Goal: Transaction & Acquisition: Book appointment/travel/reservation

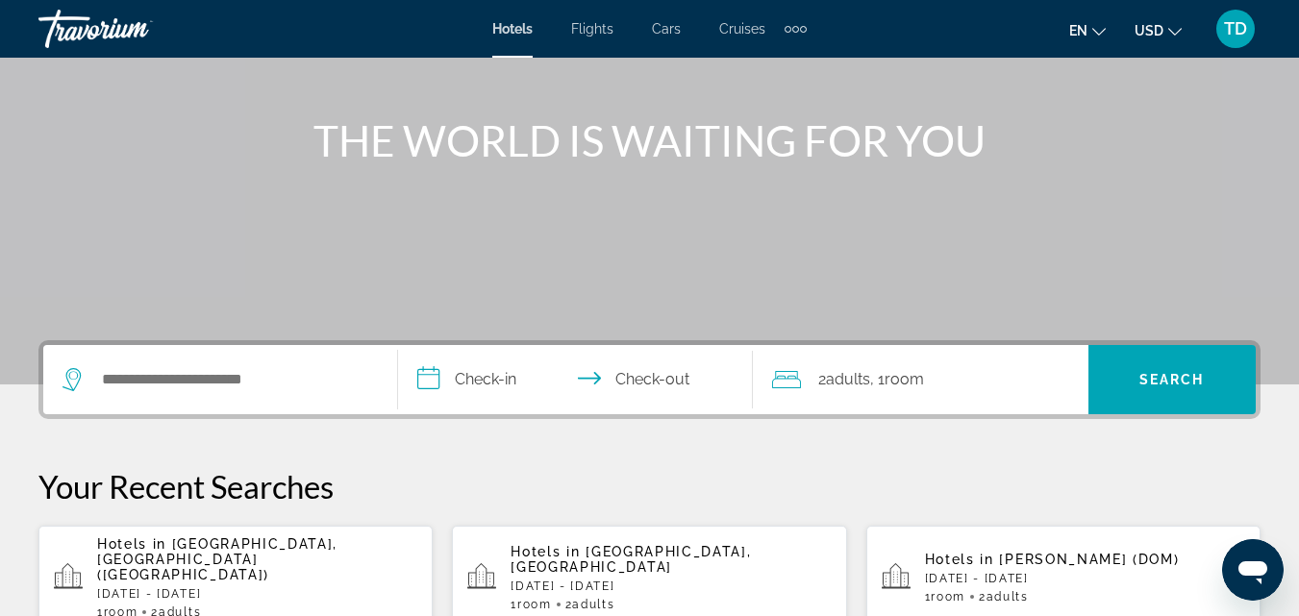
scroll to position [288, 0]
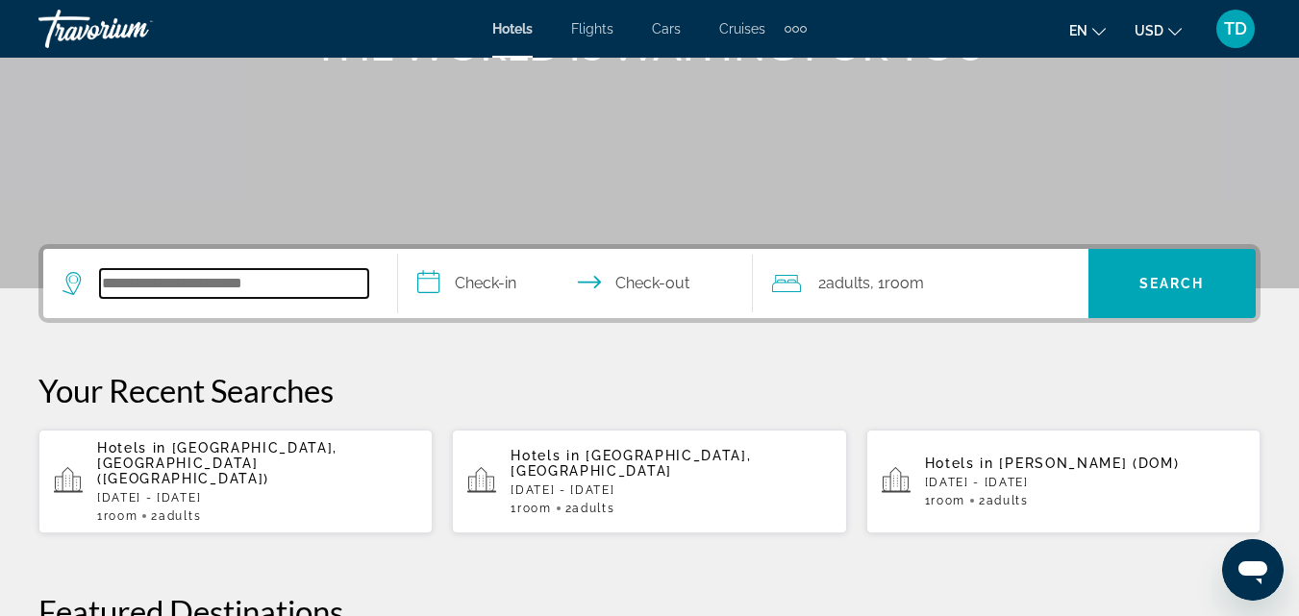
click at [253, 288] on input "Search hotel destination" at bounding box center [234, 283] width 268 height 29
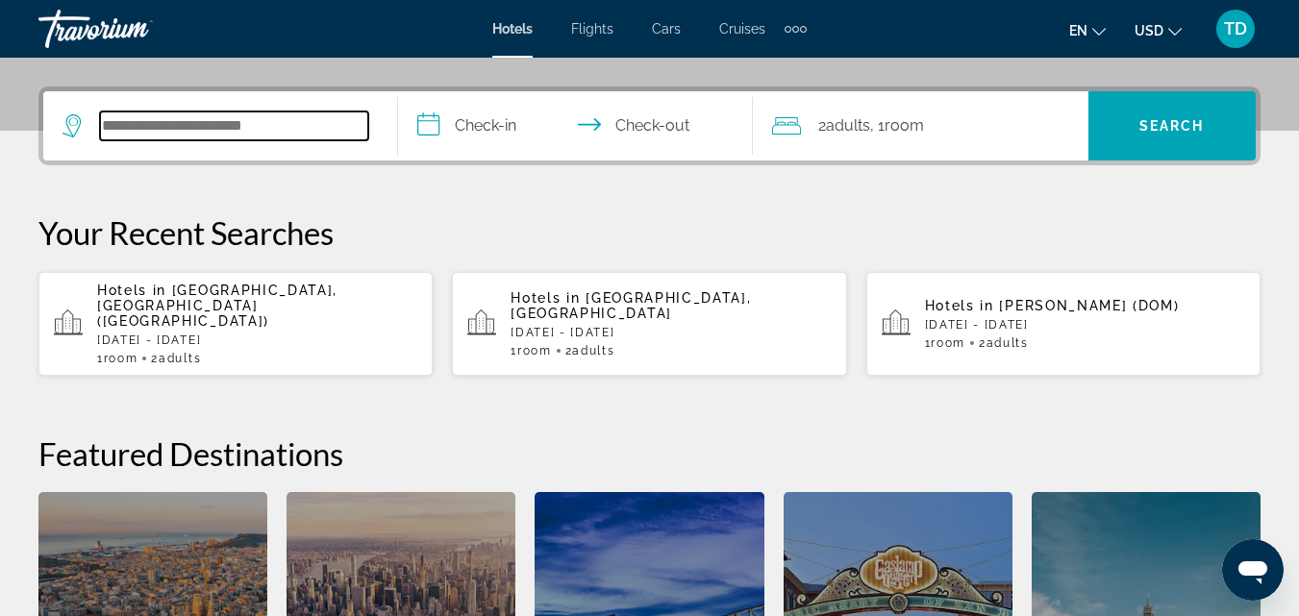
scroll to position [470, 0]
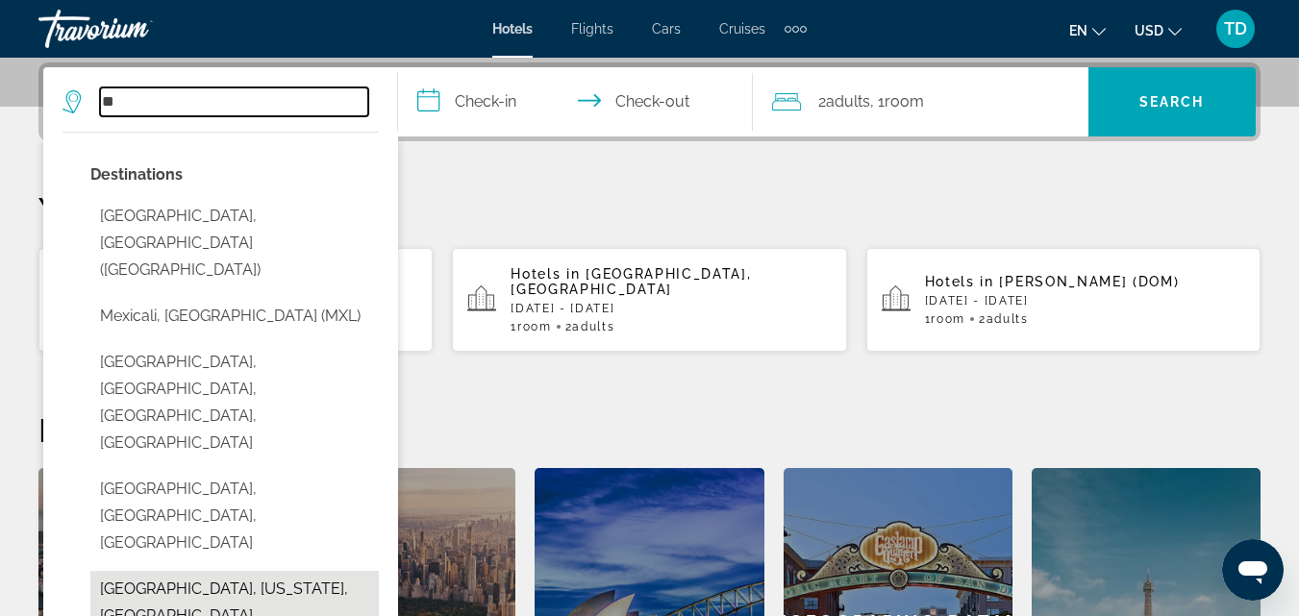
type input "*"
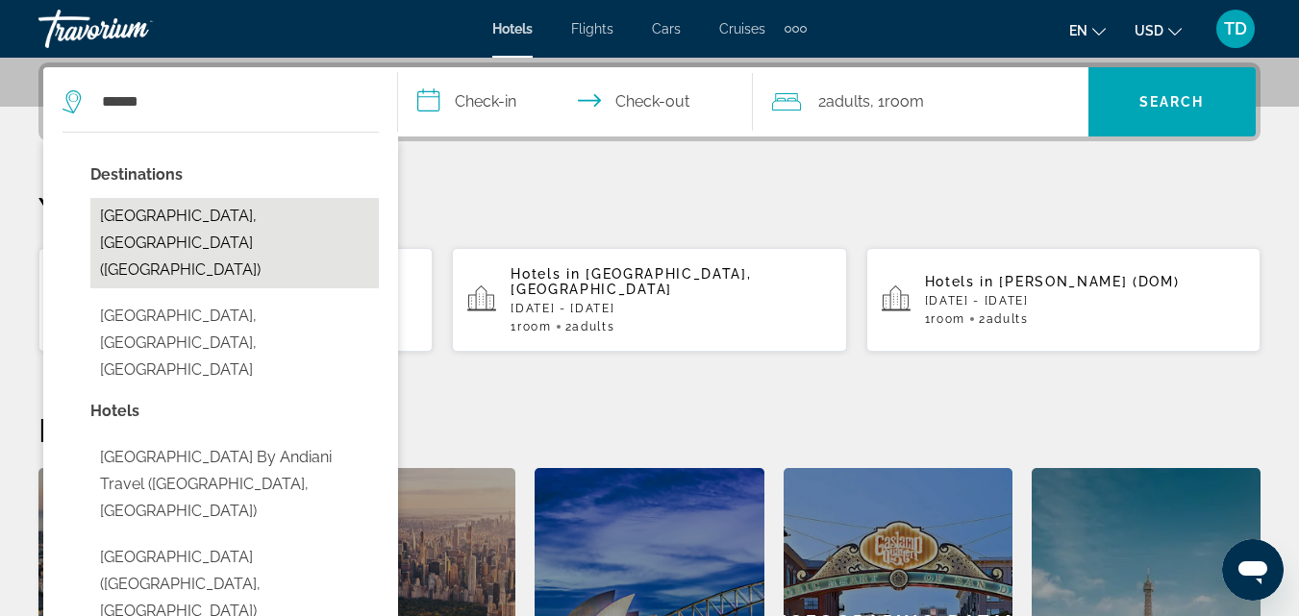
click at [195, 214] on button "Cancun, Mexico (CUN)" at bounding box center [234, 243] width 288 height 90
type input "**********"
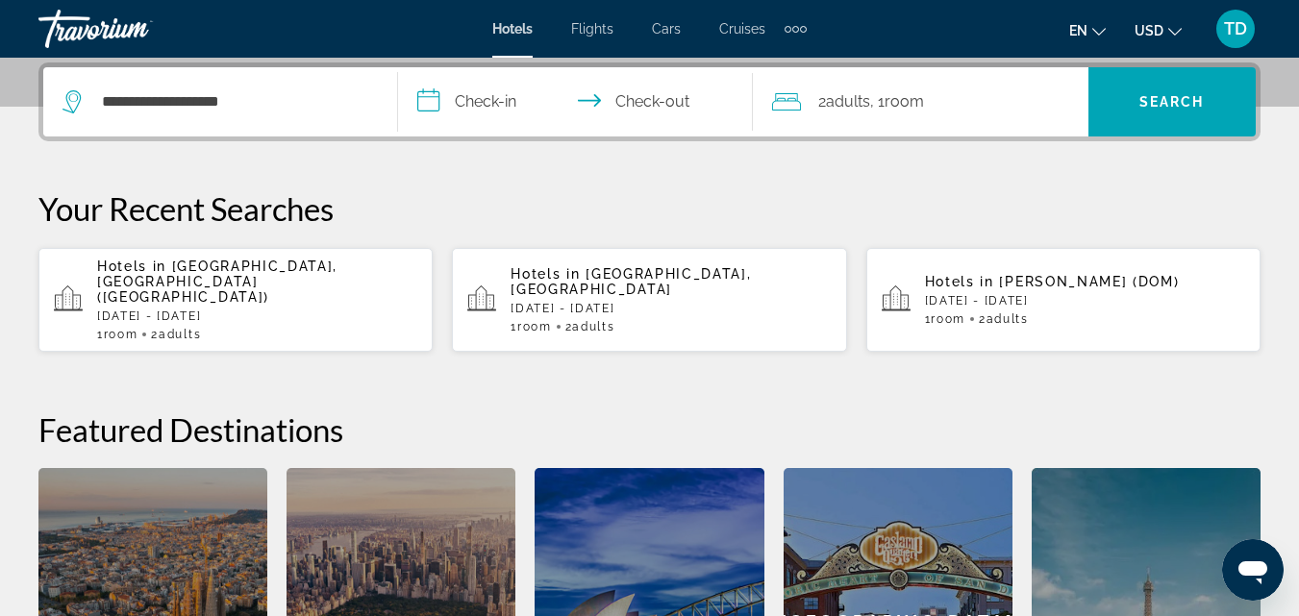
click at [520, 101] on input "**********" at bounding box center [579, 104] width 362 height 75
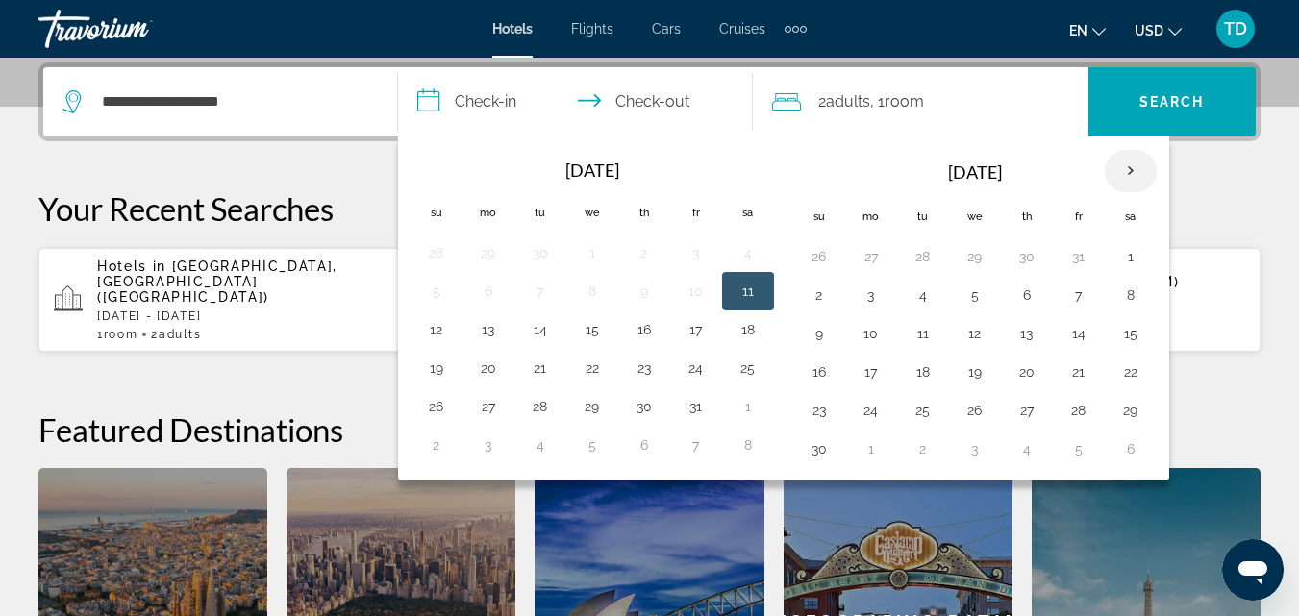
click at [1128, 166] on th "Next month" at bounding box center [1130, 171] width 52 height 42
click at [818, 334] on button "11" at bounding box center [819, 333] width 31 height 27
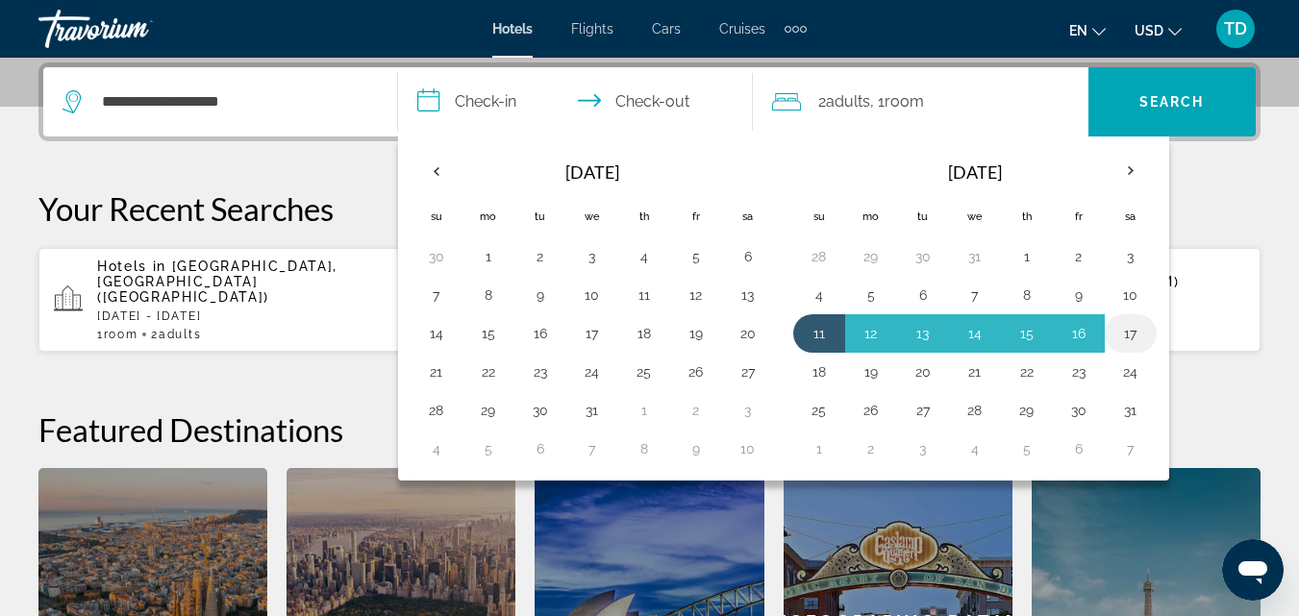
click at [1123, 334] on button "17" at bounding box center [1130, 333] width 31 height 27
type input "**********"
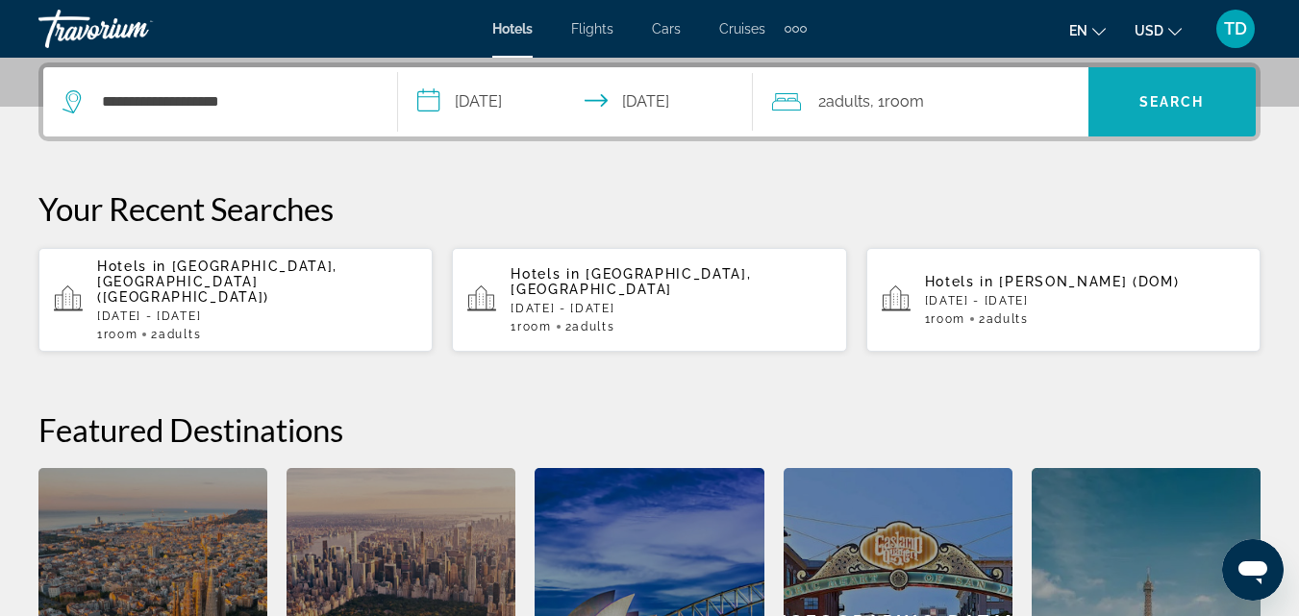
click at [1182, 94] on span "Search" at bounding box center [1171, 101] width 65 height 15
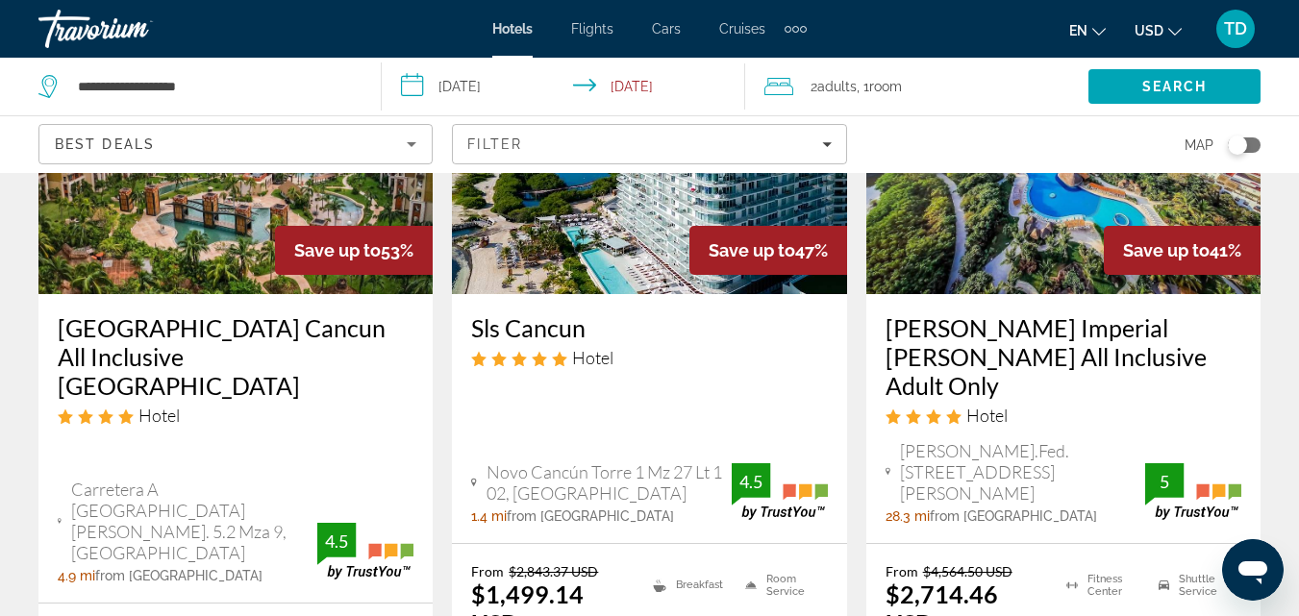
scroll to position [961, 0]
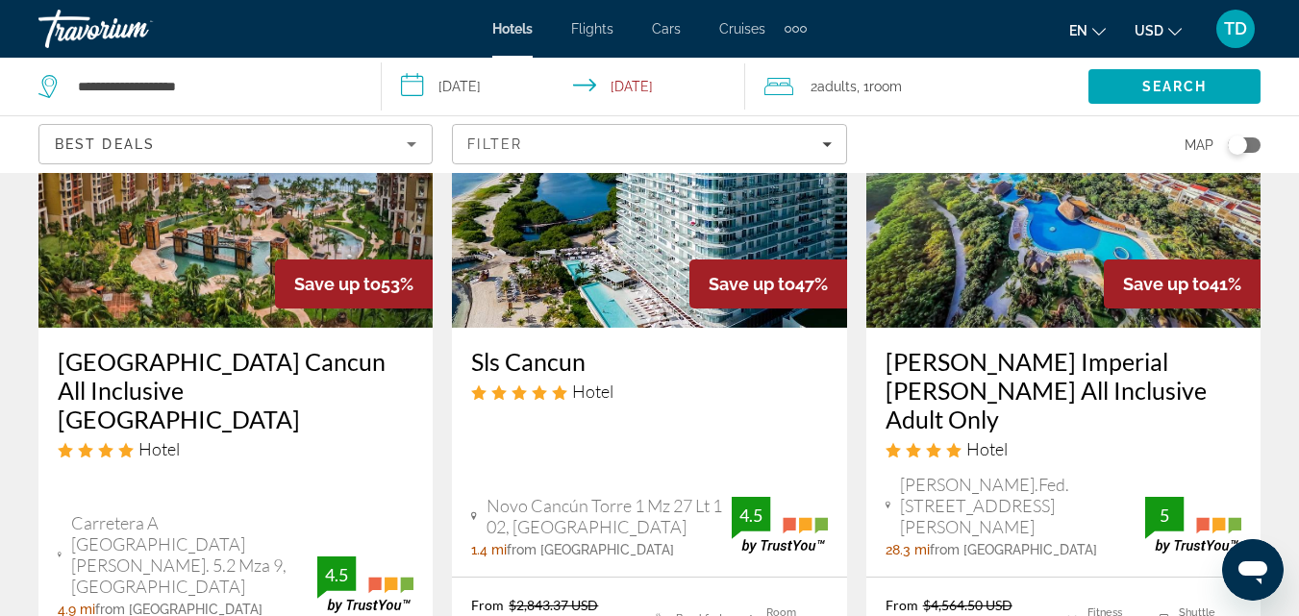
click at [1179, 29] on ul "en English Español Français Italiano Português русский USD USD ($) MXN (Mex$) C…" at bounding box center [1139, 28] width 141 height 31
click at [1175, 27] on icon "Change currency" at bounding box center [1174, 31] width 13 height 13
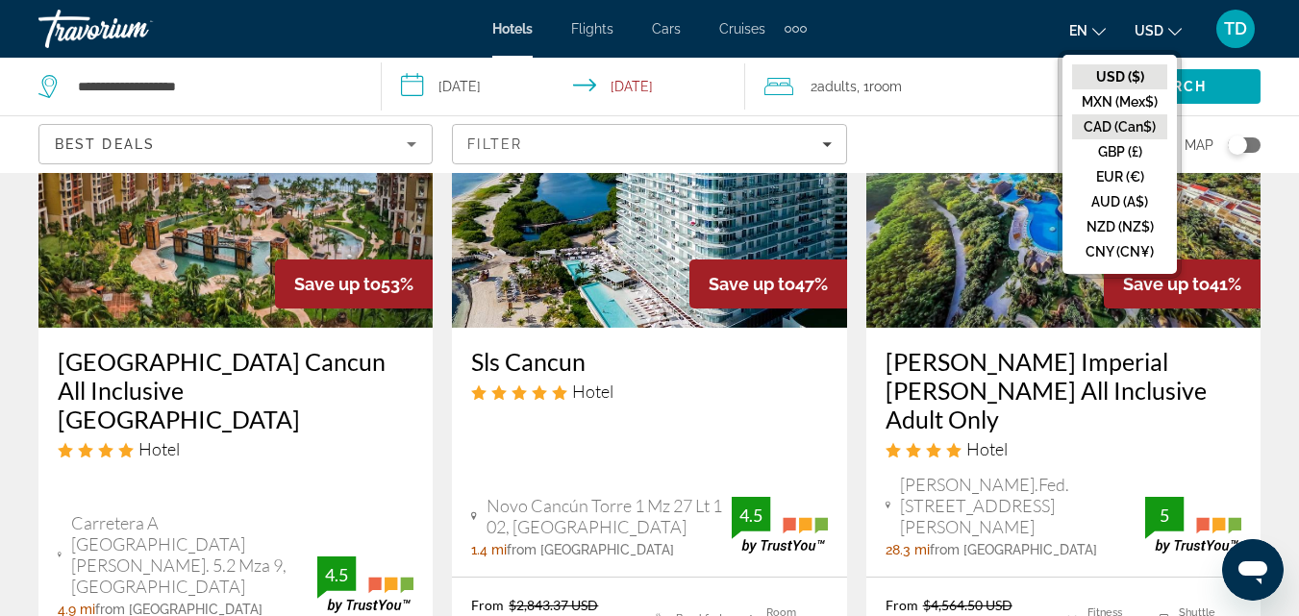
click at [1131, 127] on button "CAD (Can$)" at bounding box center [1119, 126] width 95 height 25
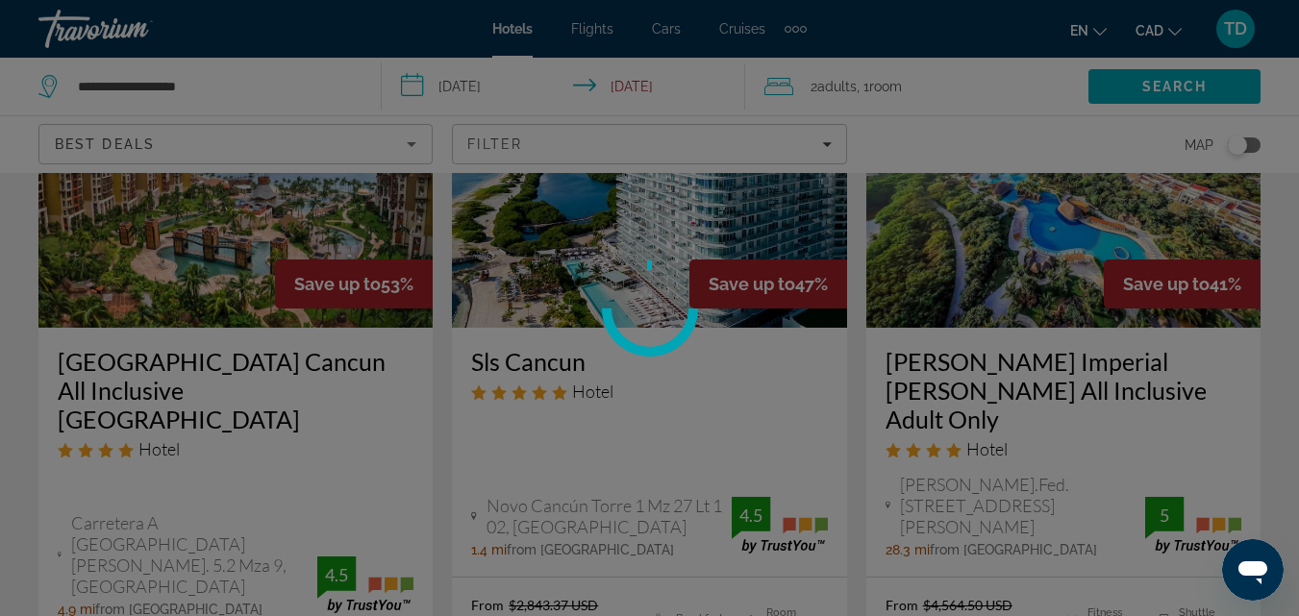
scroll to position [160, 0]
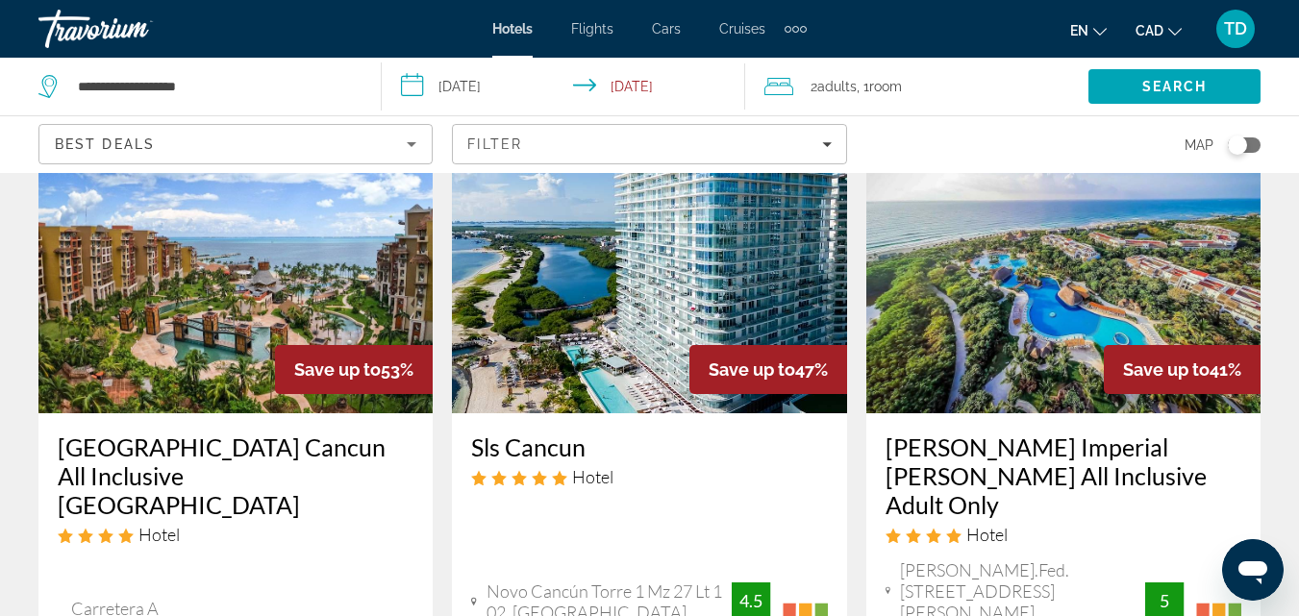
scroll to position [865, 0]
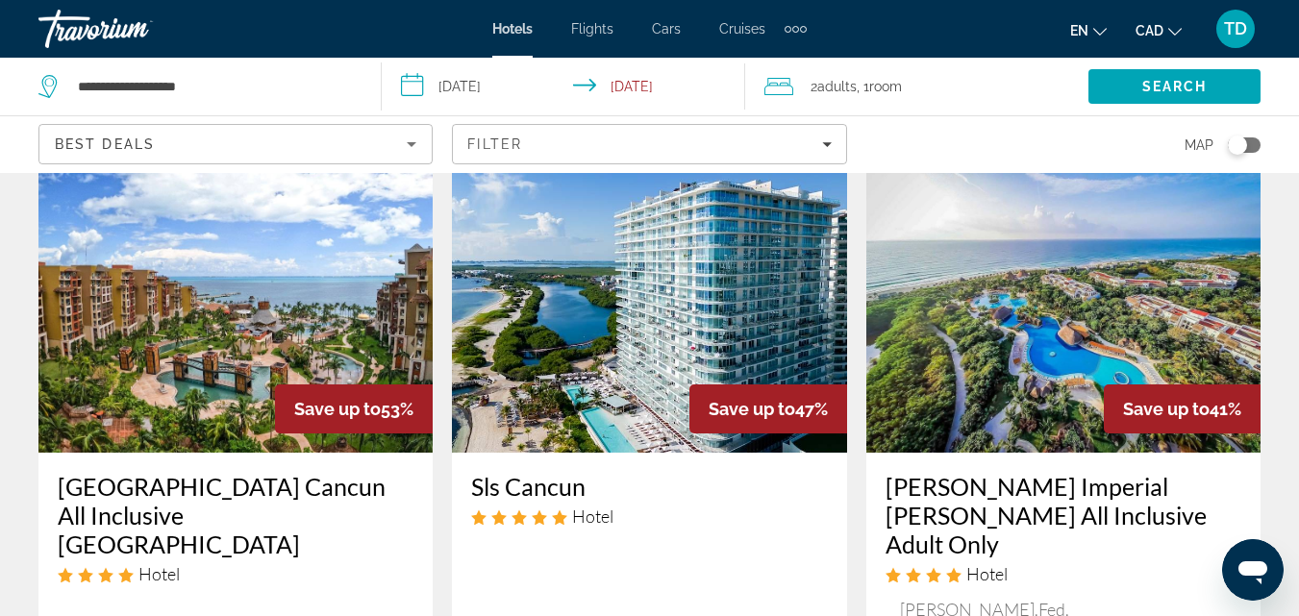
click at [409, 142] on icon "Sort by" at bounding box center [412, 144] width 10 height 5
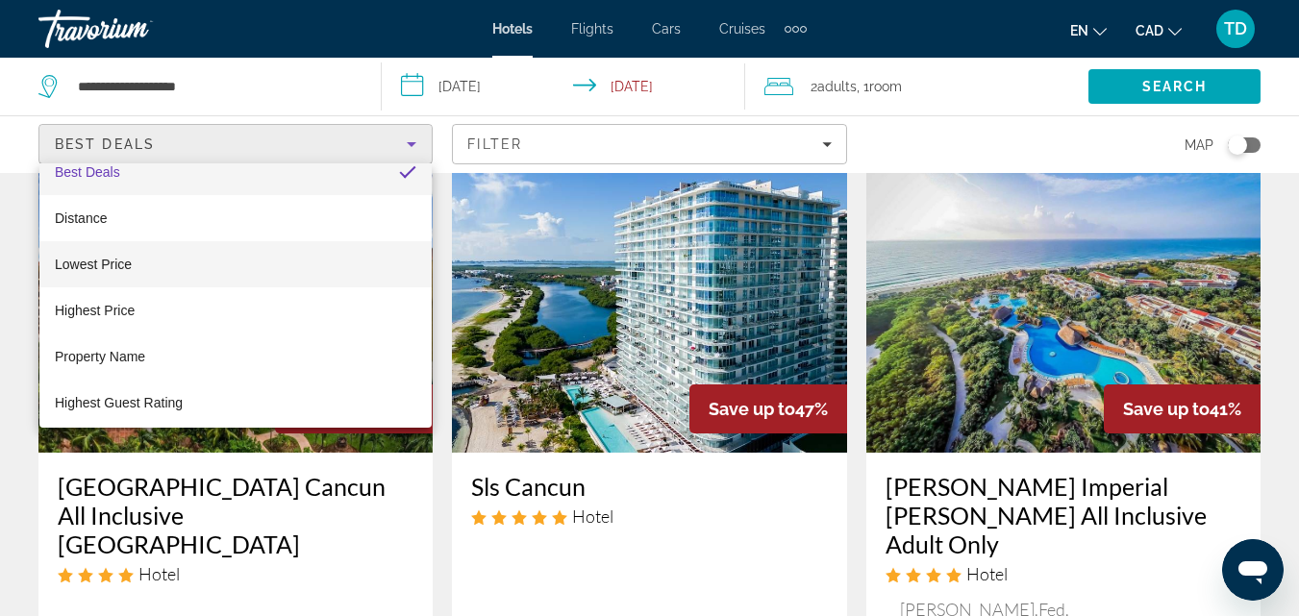
scroll to position [28, 0]
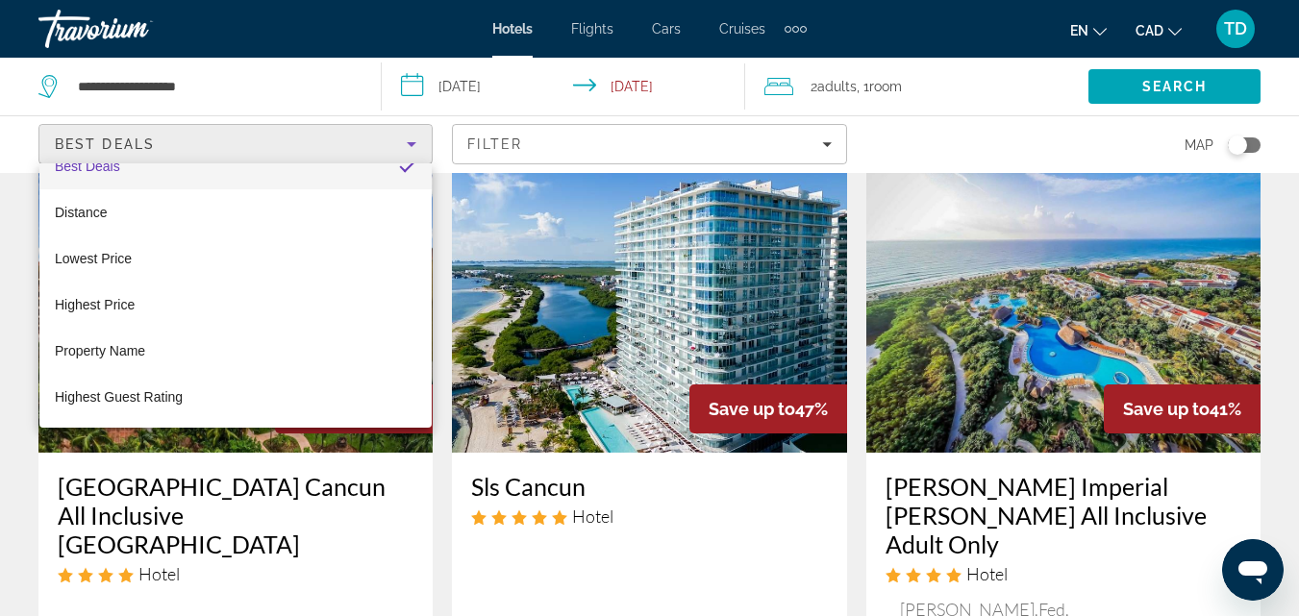
click at [831, 143] on div at bounding box center [649, 308] width 1299 height 616
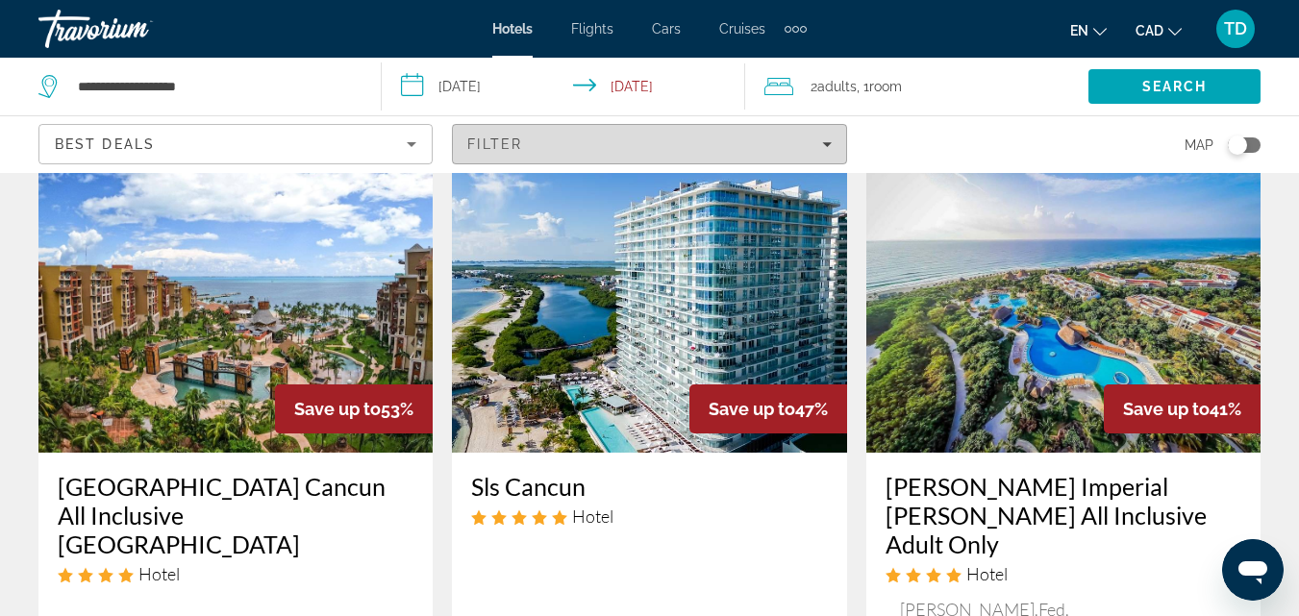
click at [825, 144] on icon "Filters" at bounding box center [827, 144] width 10 height 5
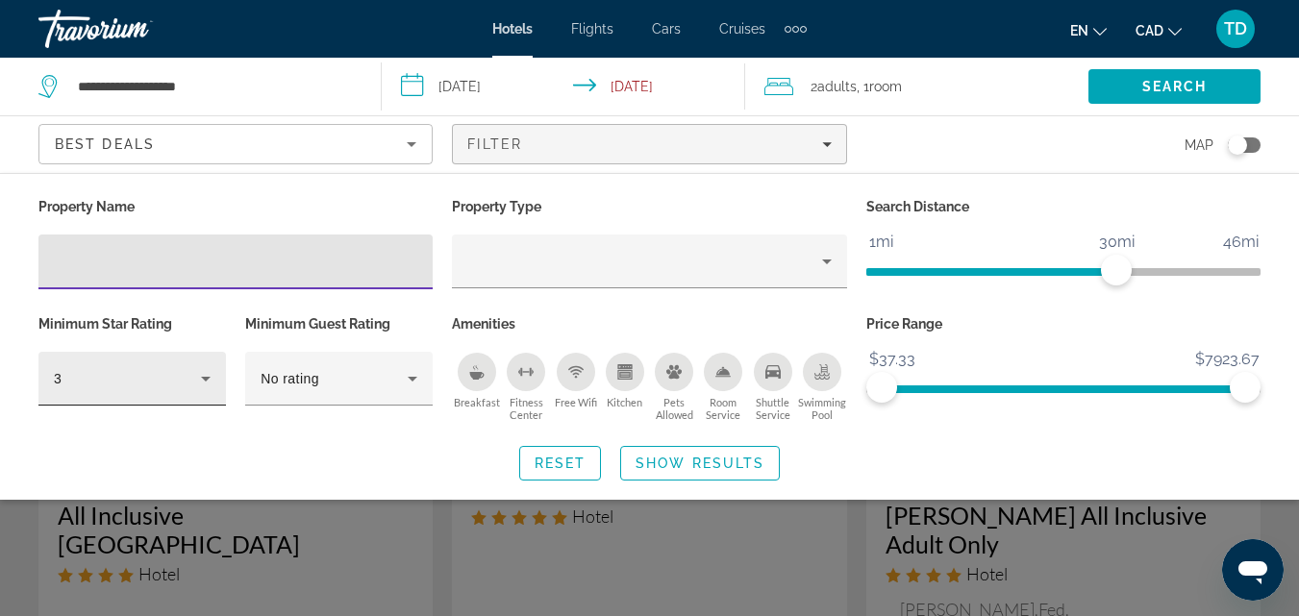
click at [205, 381] on icon "Hotel Filters" at bounding box center [205, 378] width 23 height 23
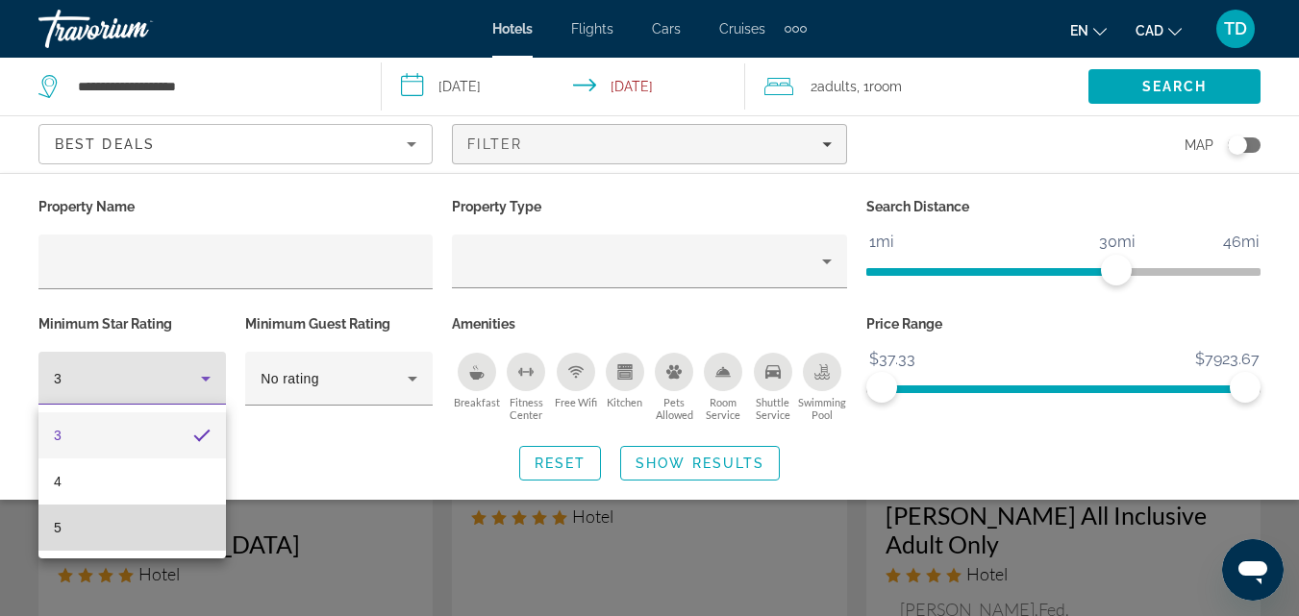
click at [78, 526] on mat-option "5" at bounding box center [131, 528] width 187 height 46
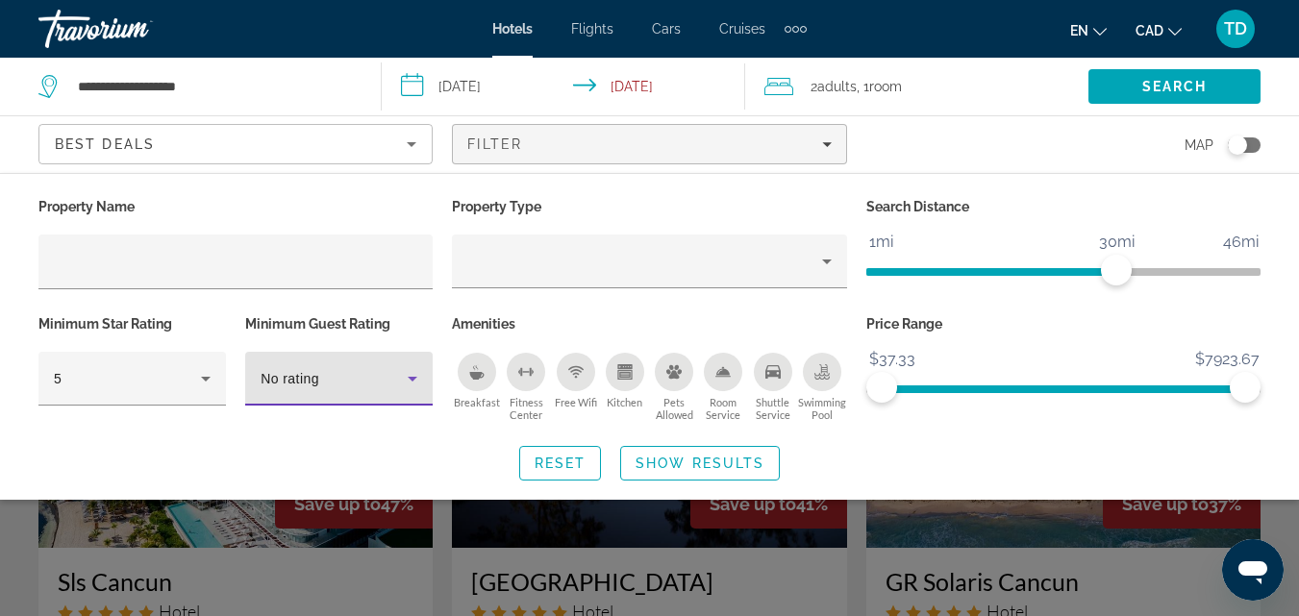
click at [409, 377] on icon "Hotel Filters" at bounding box center [413, 379] width 10 height 5
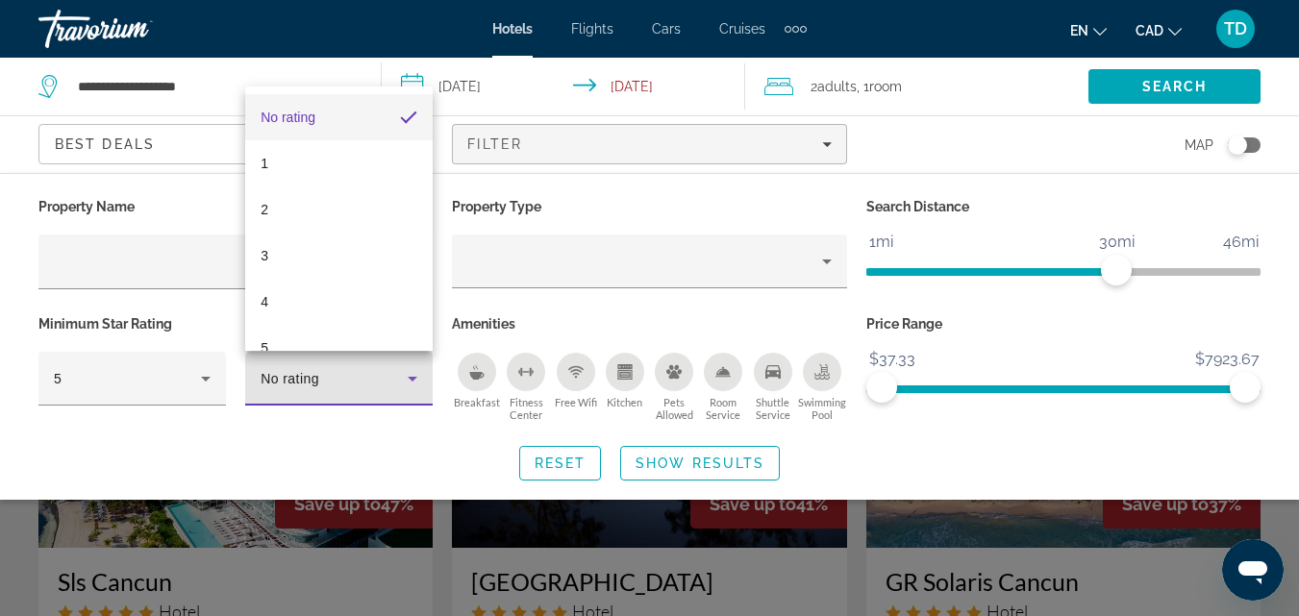
click at [409, 376] on div at bounding box center [649, 308] width 1299 height 616
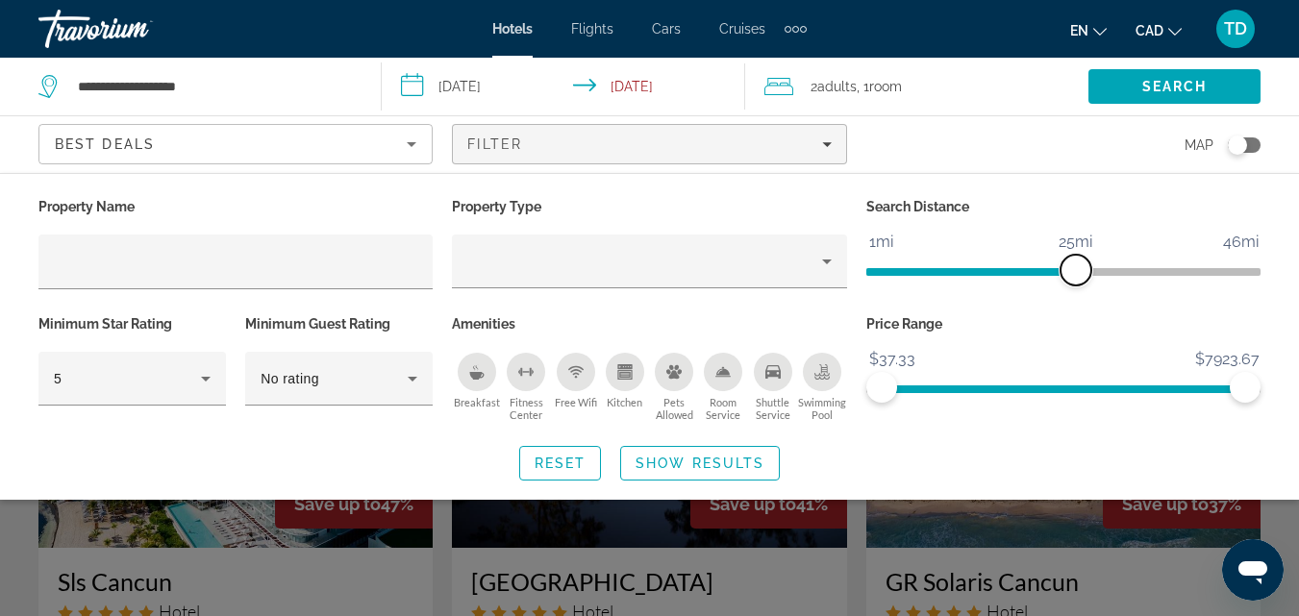
drag, startPoint x: 1122, startPoint y: 267, endPoint x: 1077, endPoint y: 276, distance: 46.0
click at [1077, 276] on span "ngx-slider" at bounding box center [1075, 270] width 31 height 31
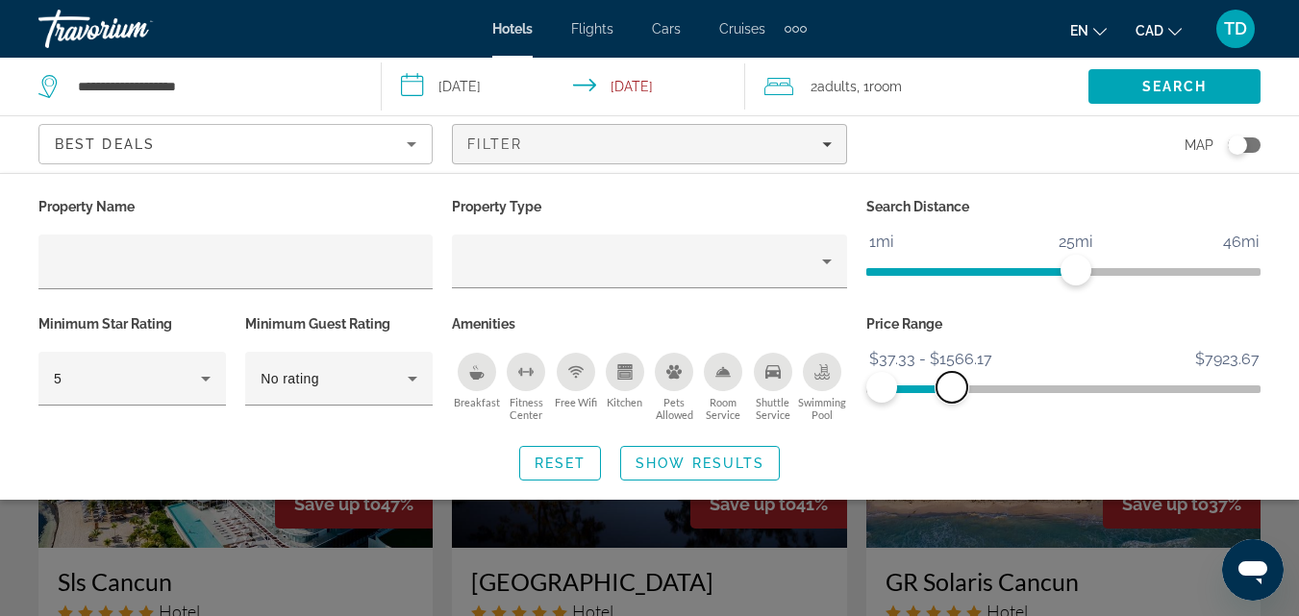
drag, startPoint x: 1245, startPoint y: 390, endPoint x: 952, endPoint y: 396, distance: 293.2
click at [952, 396] on span "ngx-slider-max" at bounding box center [951, 387] width 31 height 31
click at [696, 462] on span "Show Results" at bounding box center [699, 463] width 129 height 15
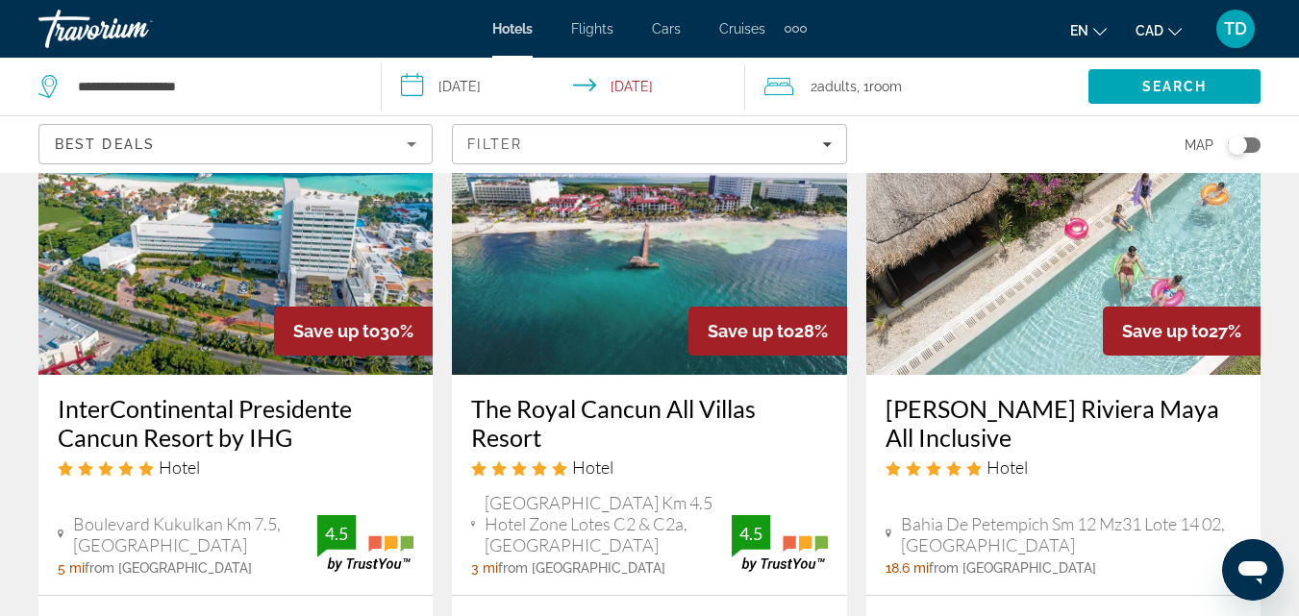
scroll to position [961, 0]
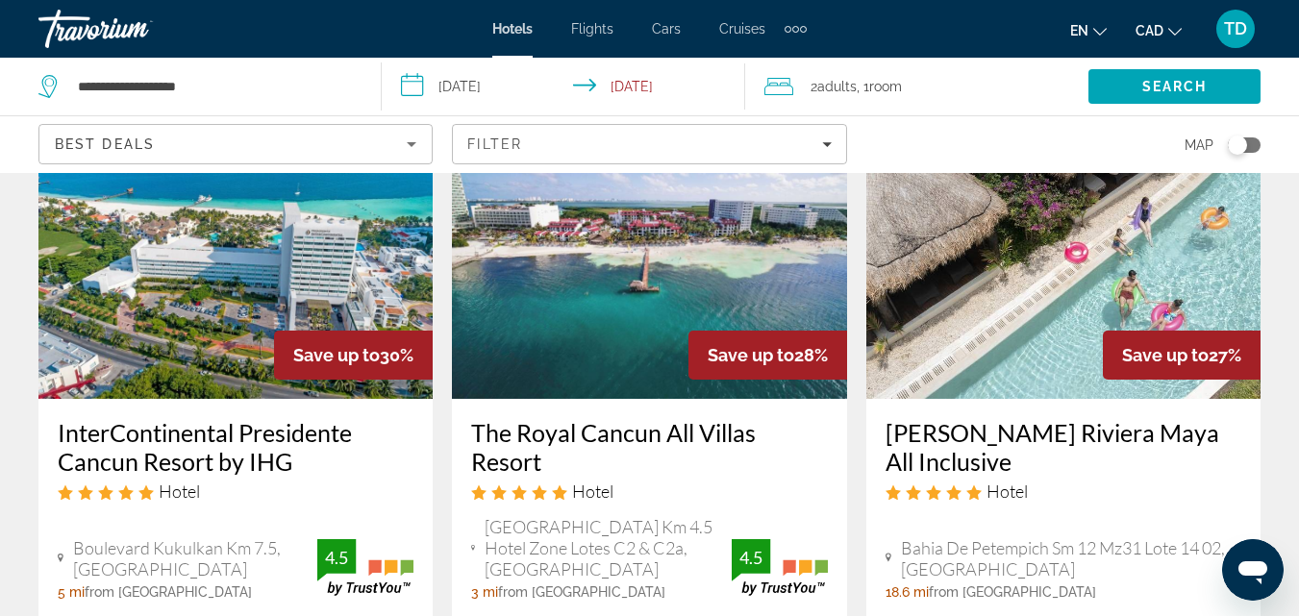
click at [214, 422] on h3 "InterContinental Presidente Cancun Resort by IHG" at bounding box center [236, 447] width 356 height 58
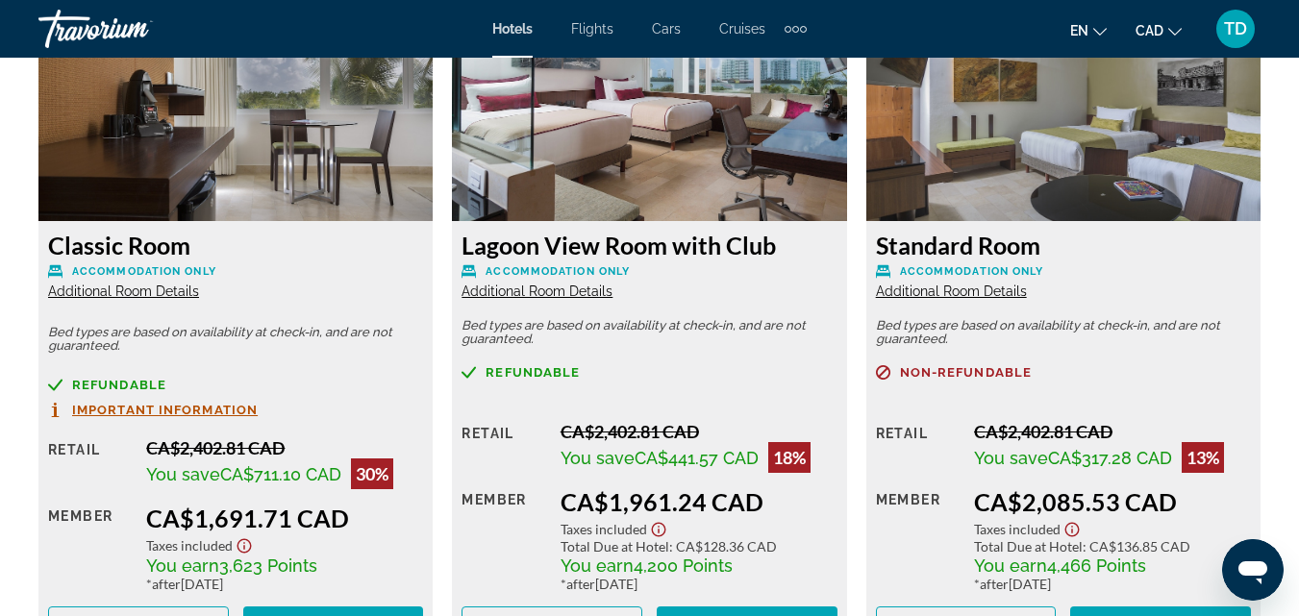
scroll to position [3173, 0]
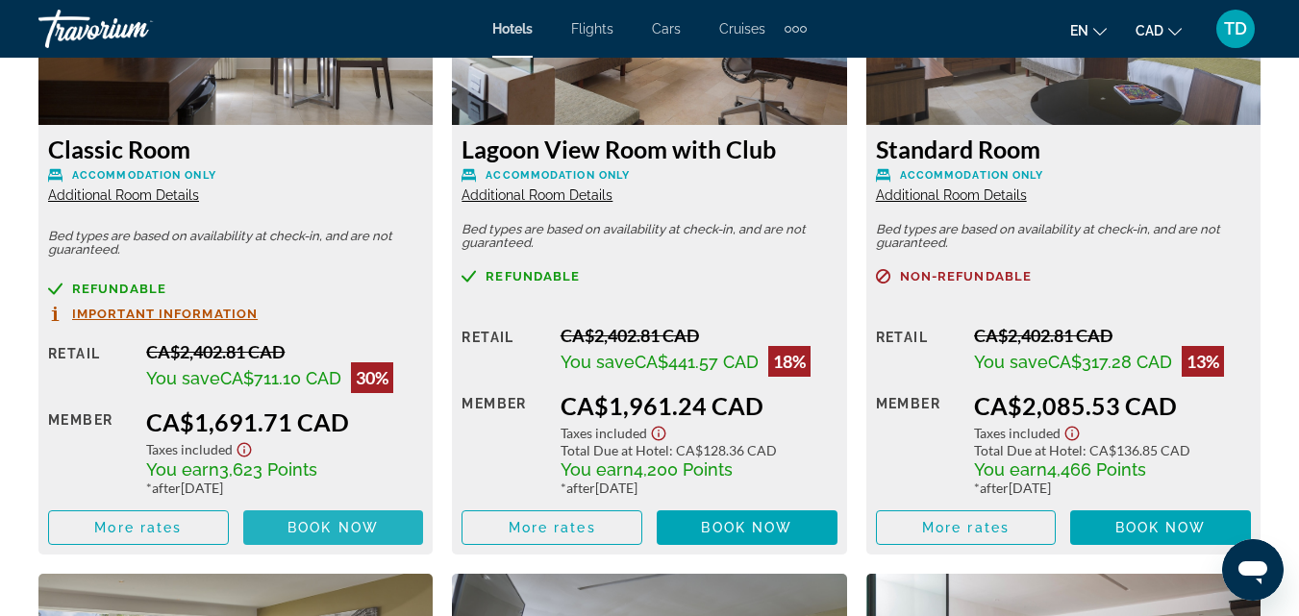
click at [353, 533] on span "Book now" at bounding box center [332, 527] width 91 height 15
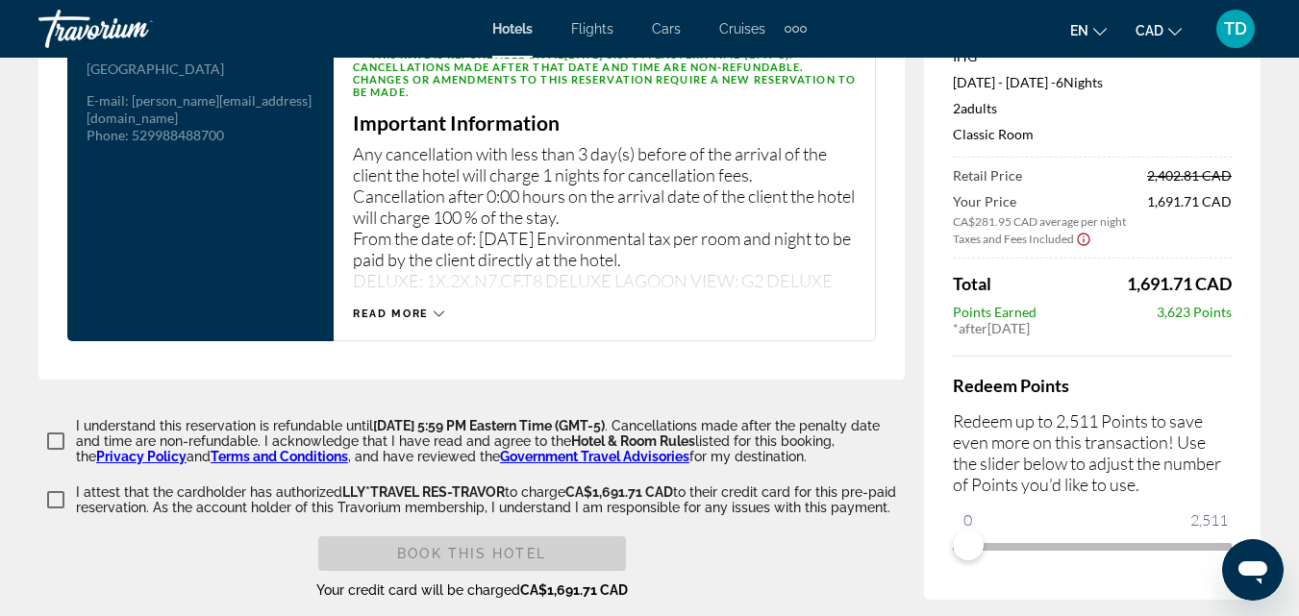
scroll to position [2670, 0]
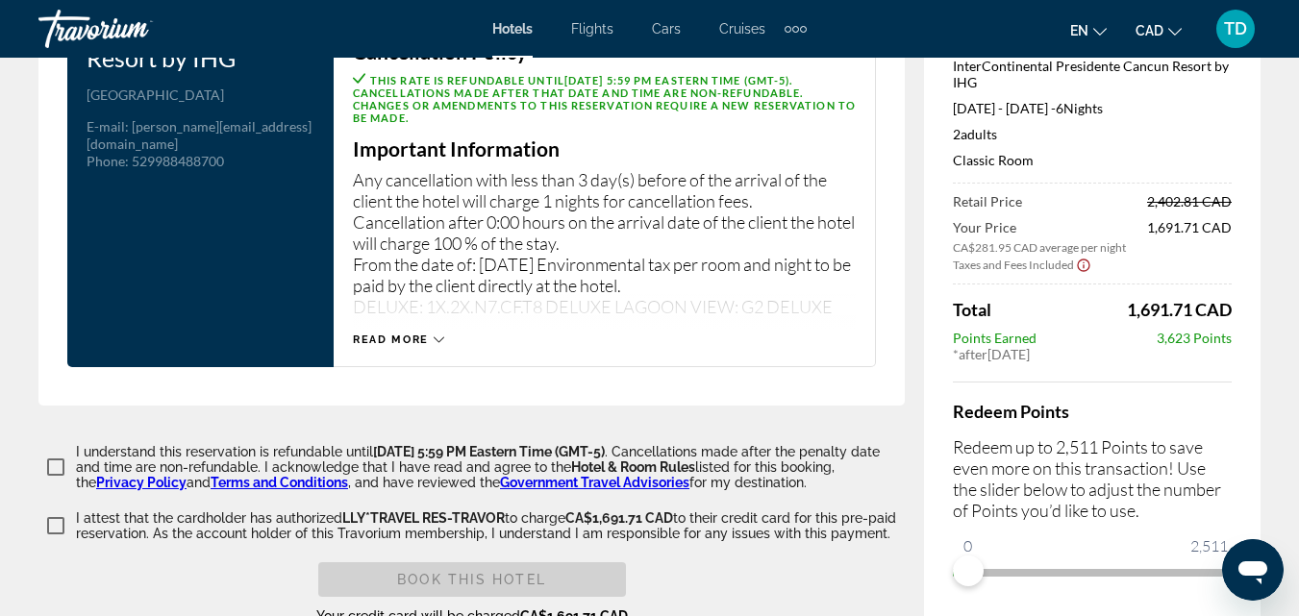
click at [433, 334] on icon "Main content" at bounding box center [438, 339] width 11 height 11
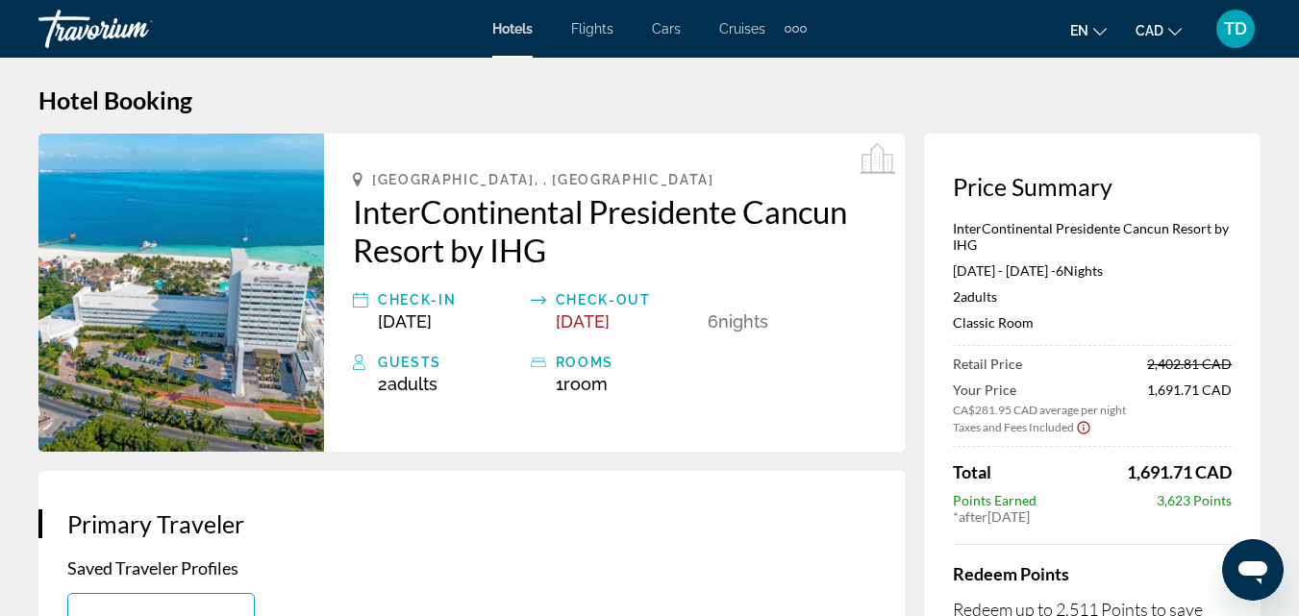
scroll to position [0, 0]
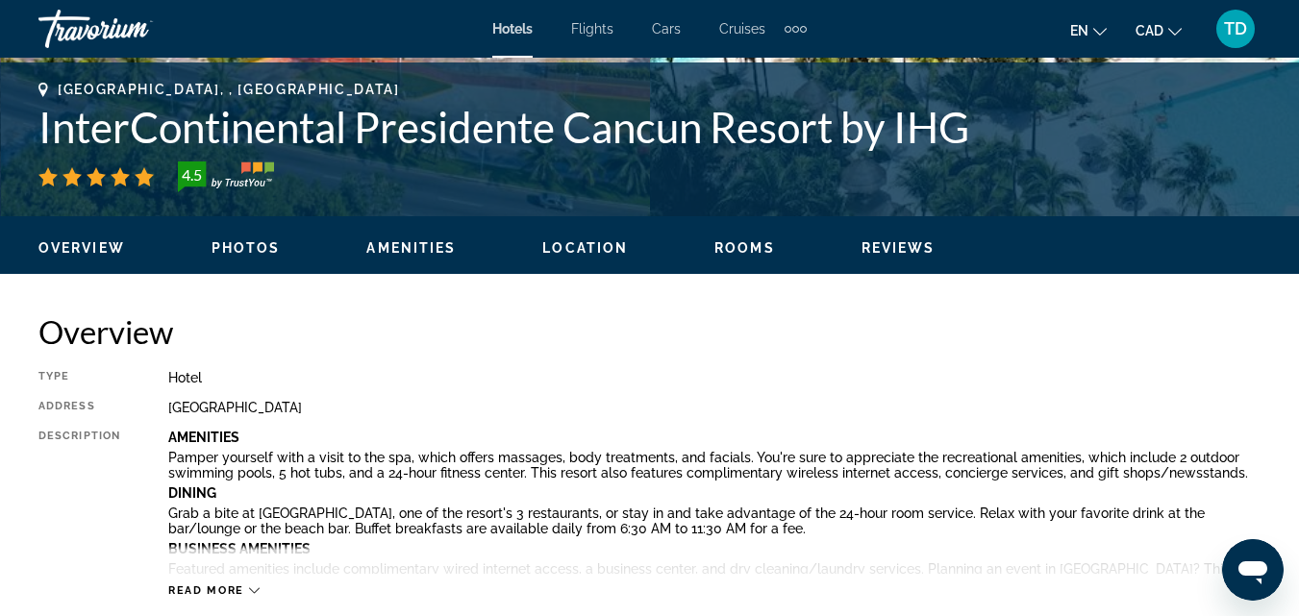
scroll to position [865, 0]
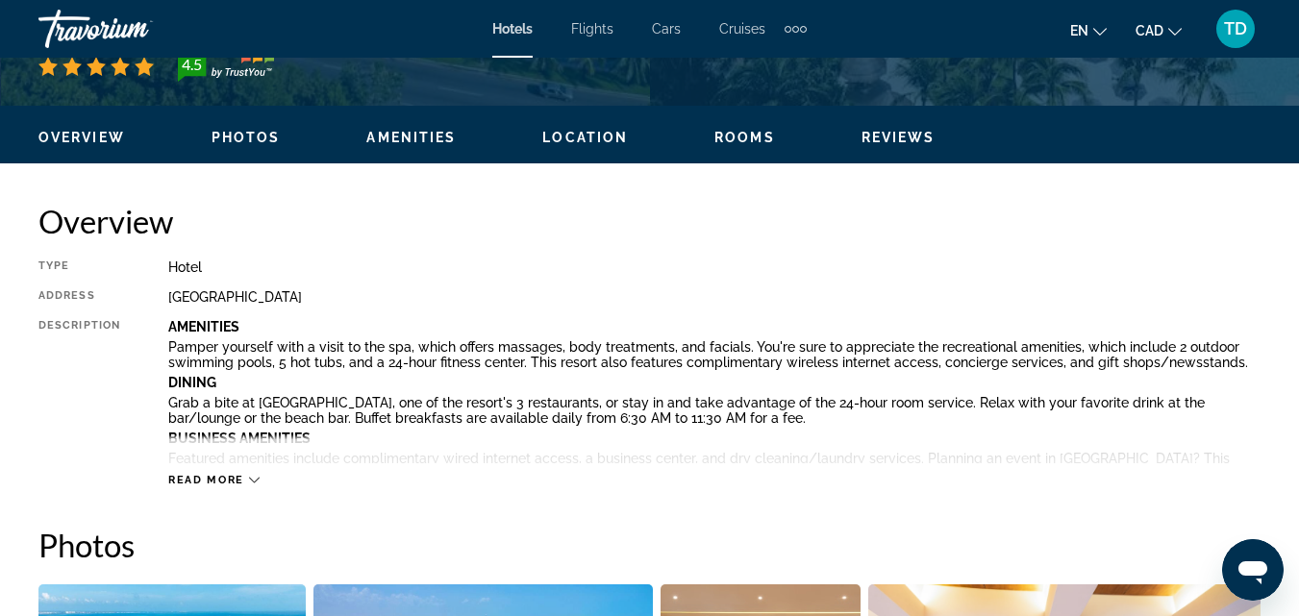
click at [254, 477] on icon "Main content" at bounding box center [254, 480] width 11 height 11
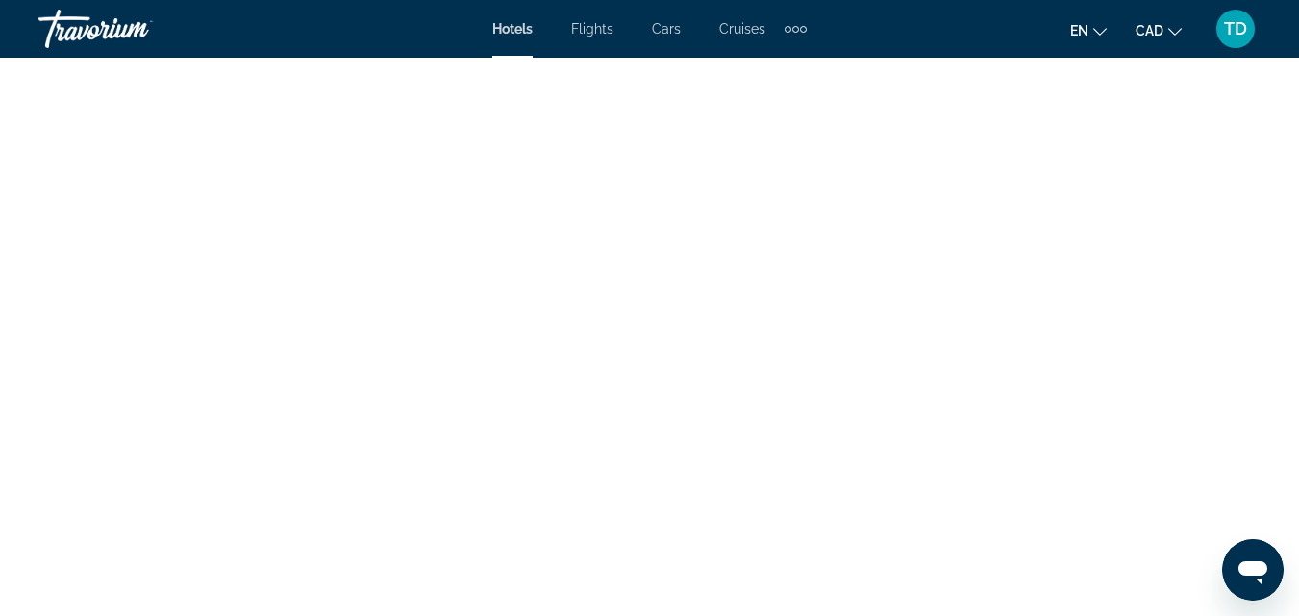
scroll to position [13187, 0]
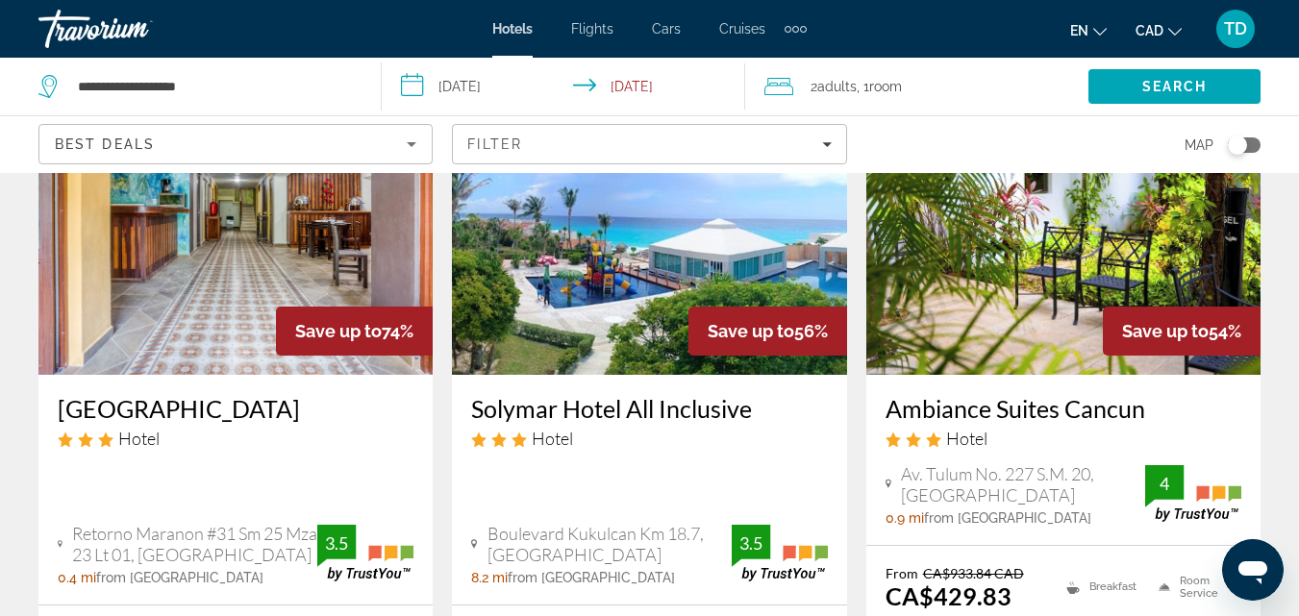
scroll to position [96, 0]
